Goal: Check status

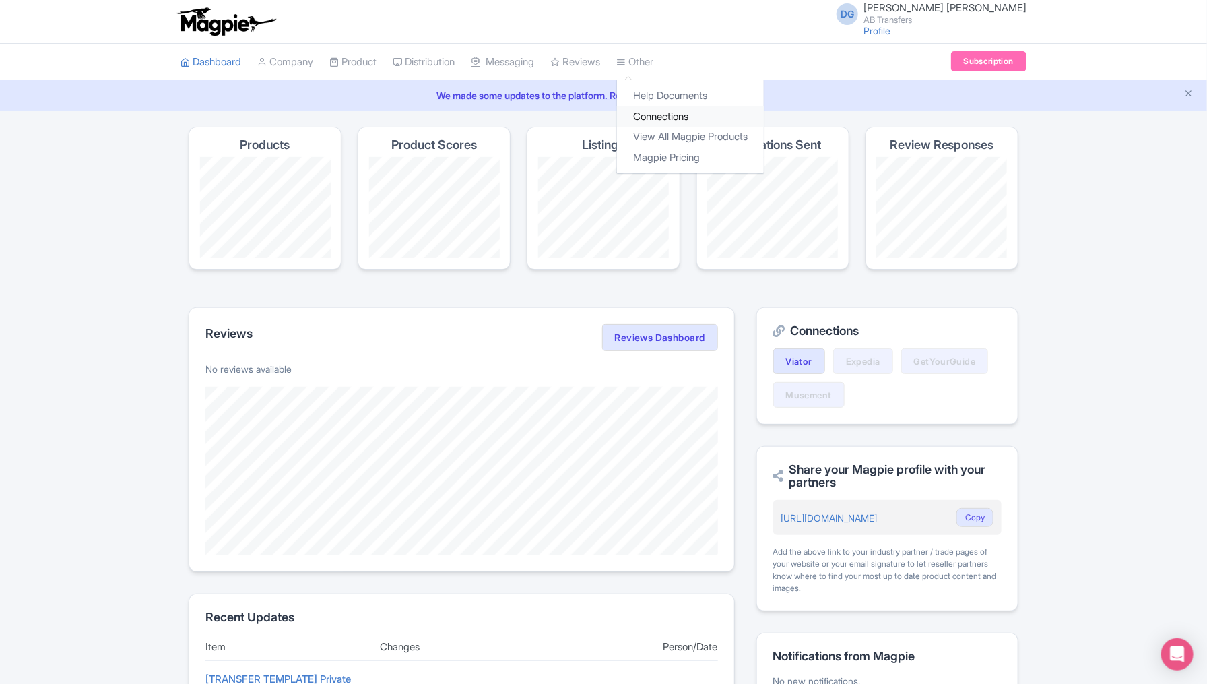
click at [678, 111] on link "Connections" at bounding box center [690, 116] width 147 height 21
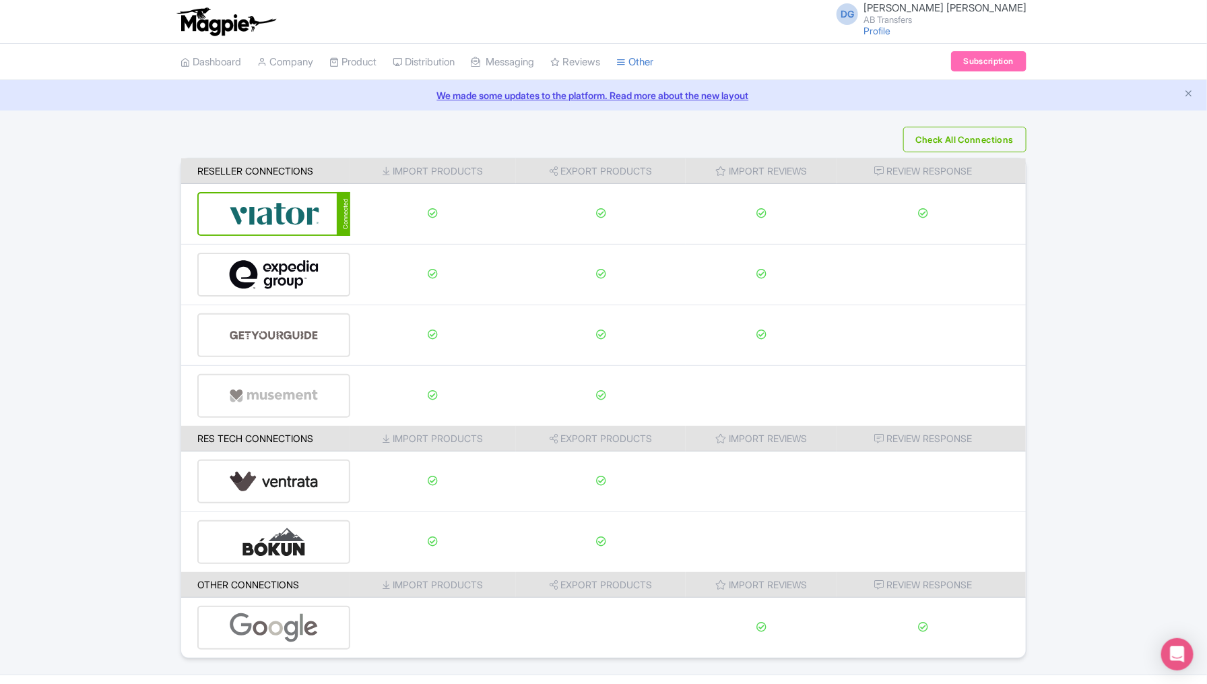
click at [1137, 386] on div "Check All Connections Reseller Connections Import Products Export Products Impo…" at bounding box center [603, 393] width 1207 height 532
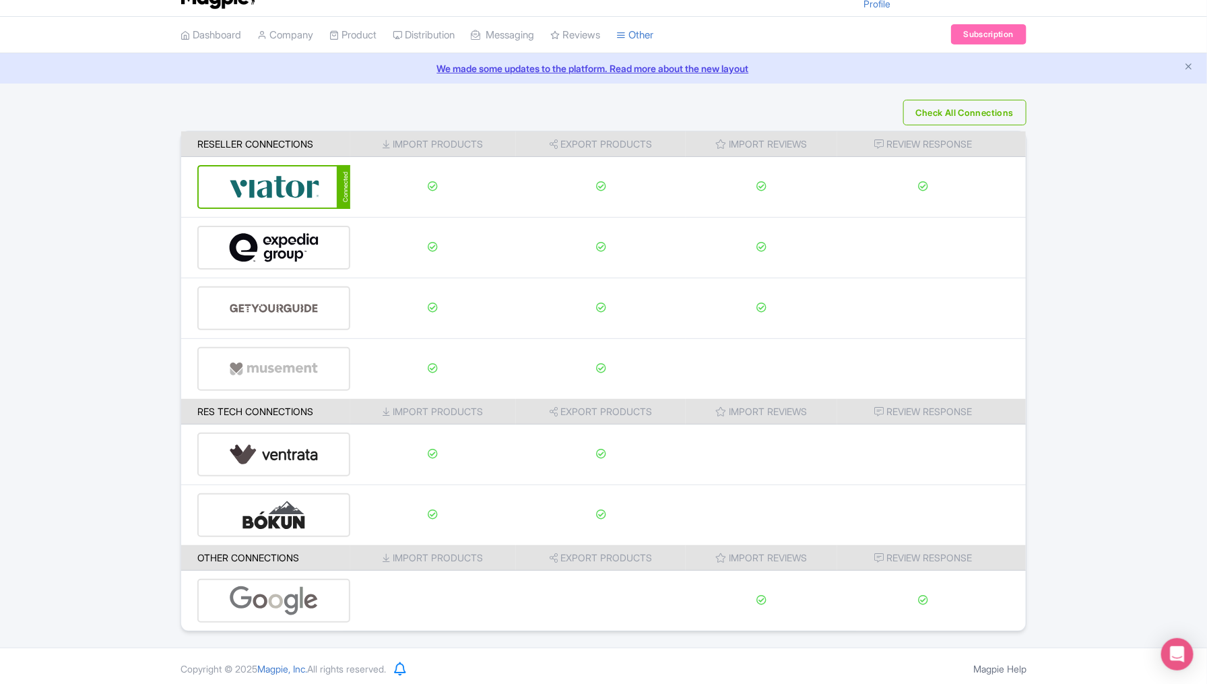
scroll to position [28, 0]
click at [1137, 366] on div "Check All Connections Reseller Connections Import Products Export Products Impo…" at bounding box center [603, 364] width 1207 height 532
